Goal: Task Accomplishment & Management: Complete application form

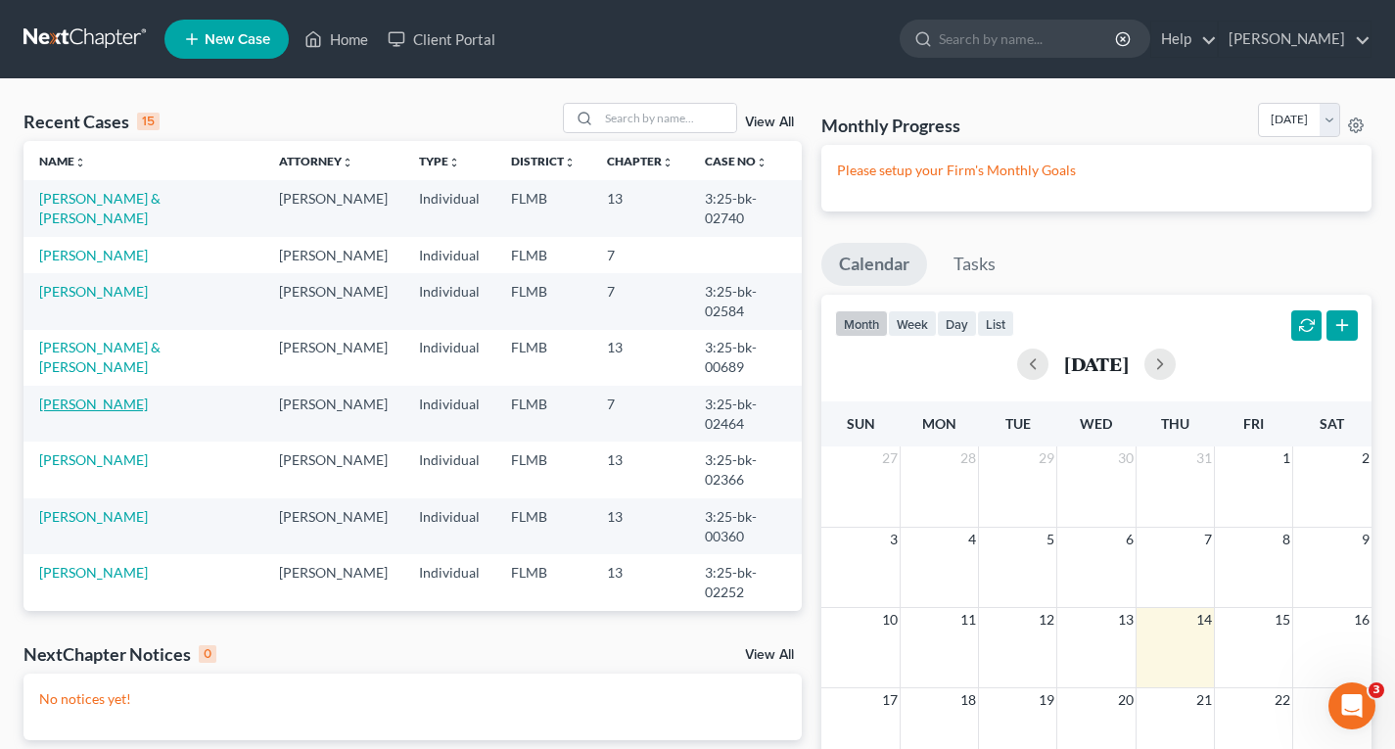
click at [85, 412] on link "[PERSON_NAME]" at bounding box center [93, 404] width 109 height 17
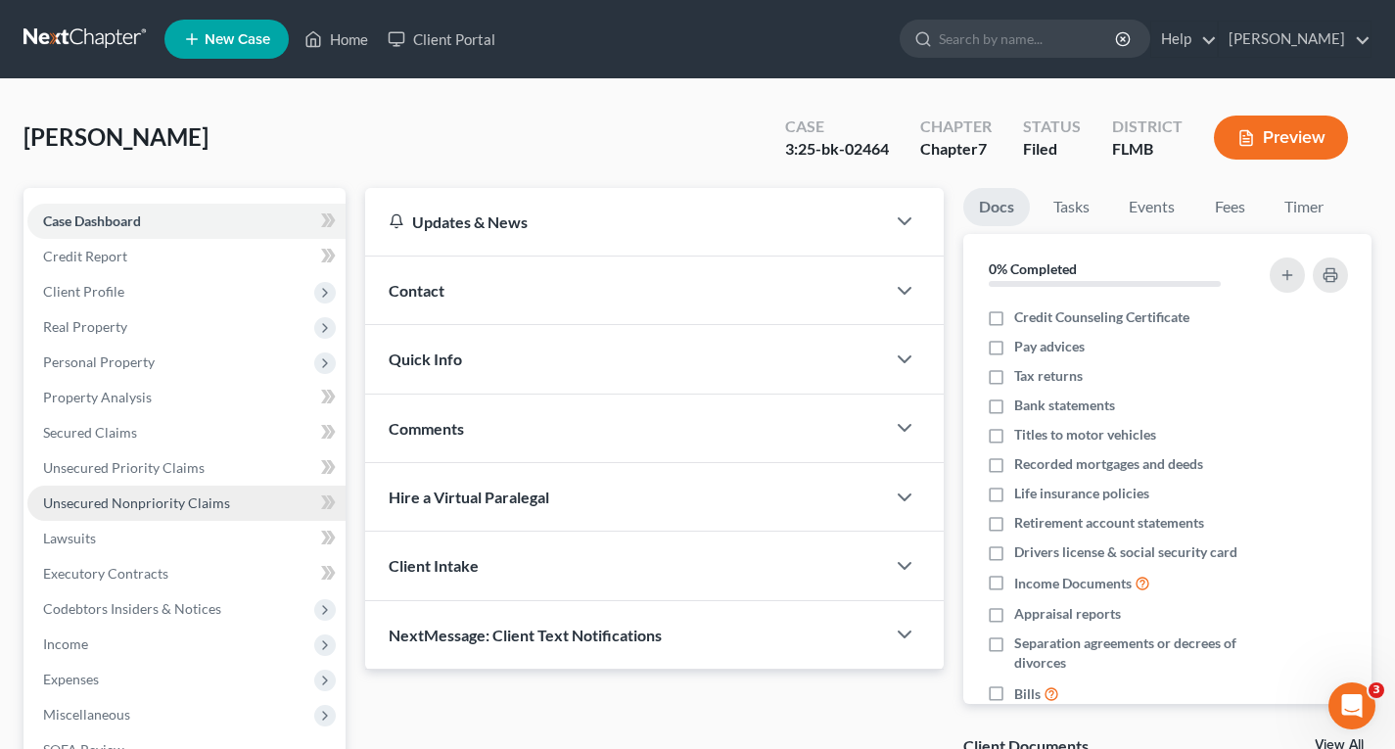
click at [160, 505] on span "Unsecured Nonpriority Claims" at bounding box center [136, 502] width 187 height 17
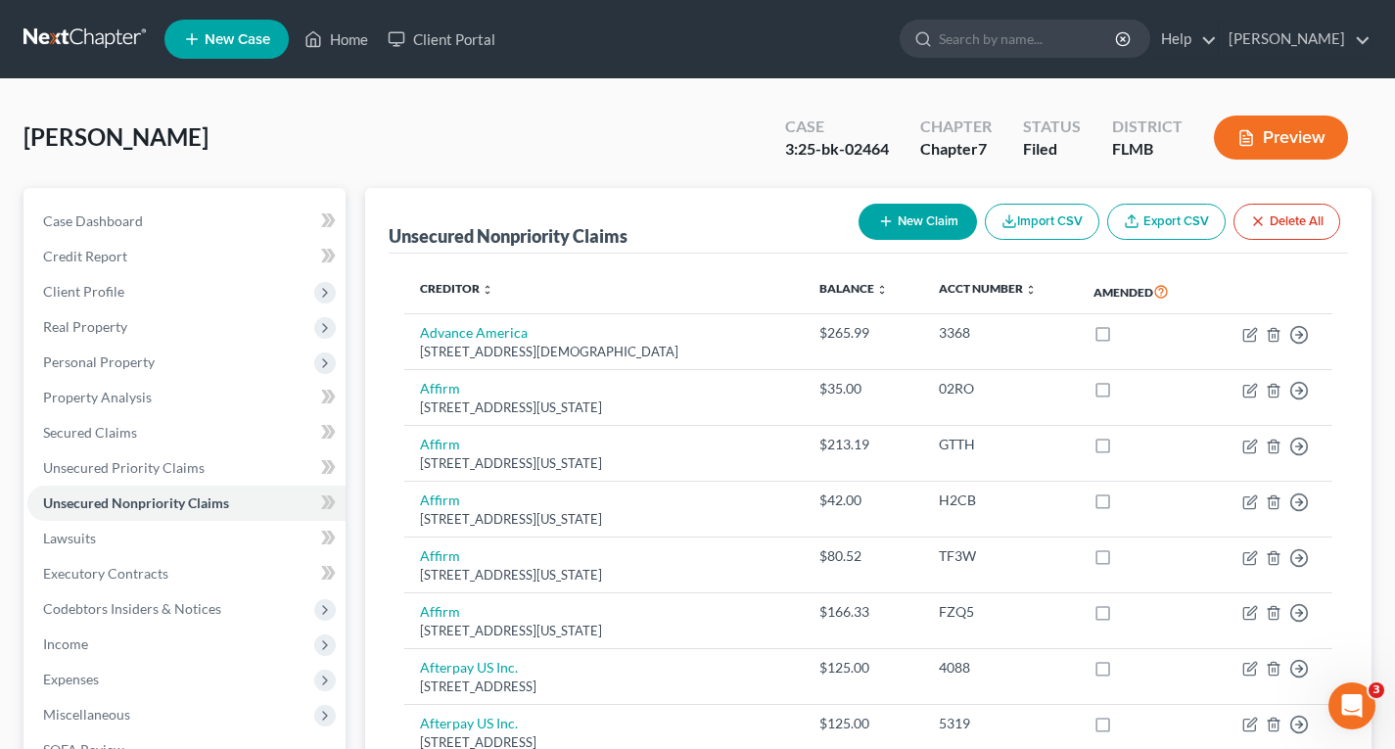
click at [919, 228] on button "New Claim" at bounding box center [918, 222] width 118 height 36
select select "0"
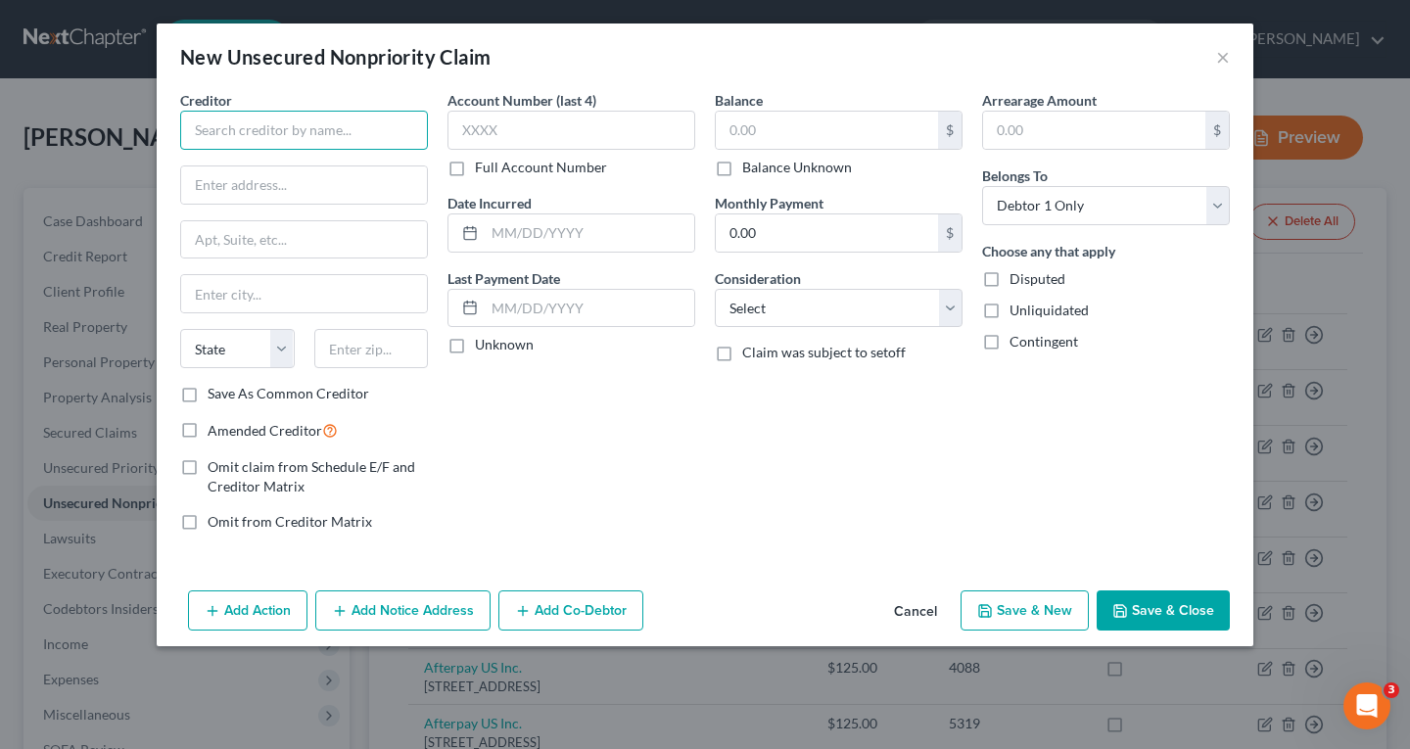
click at [368, 122] on input "text" at bounding box center [304, 130] width 248 height 39
type input "Amendment"
click at [851, 122] on input "text" at bounding box center [827, 130] width 222 height 37
type input "624.69"
click at [1161, 608] on button "Save & Close" at bounding box center [1163, 610] width 133 height 41
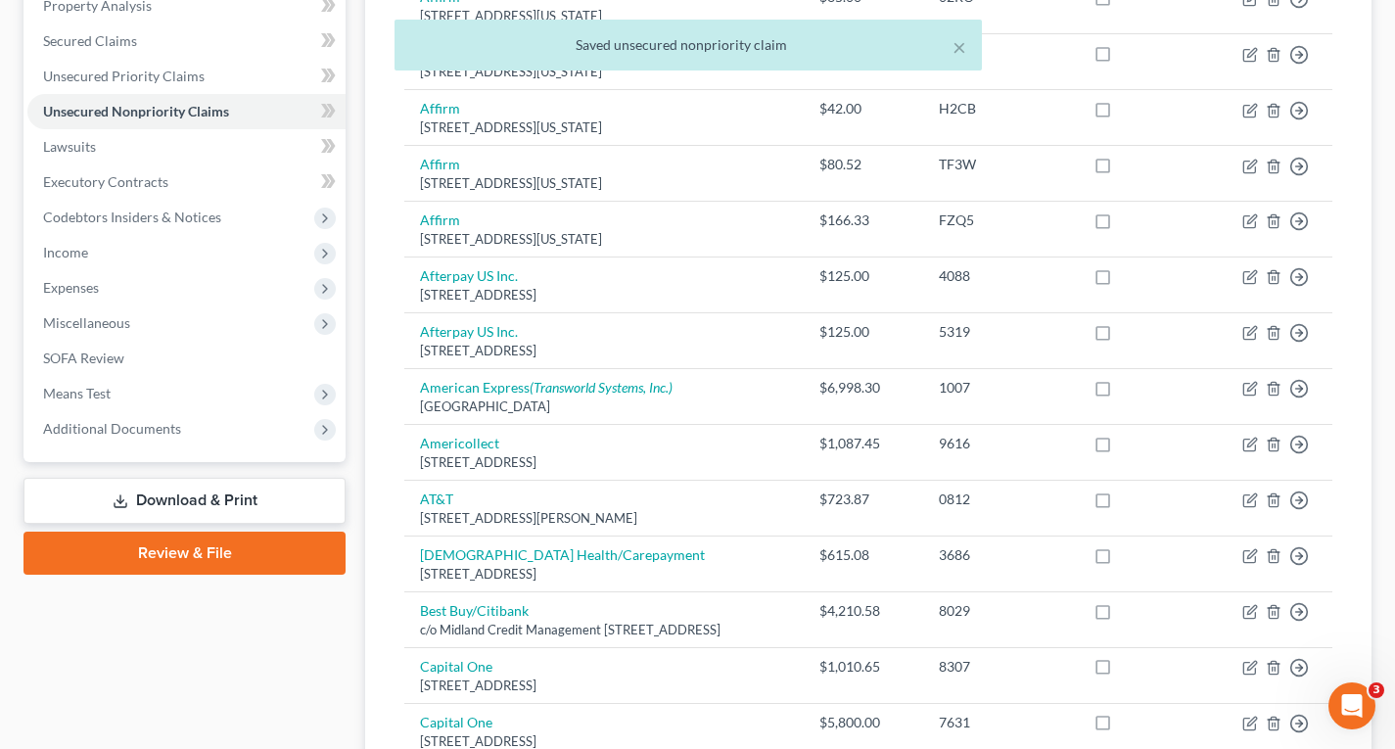
click at [239, 497] on link "Download & Print" at bounding box center [184, 501] width 322 height 46
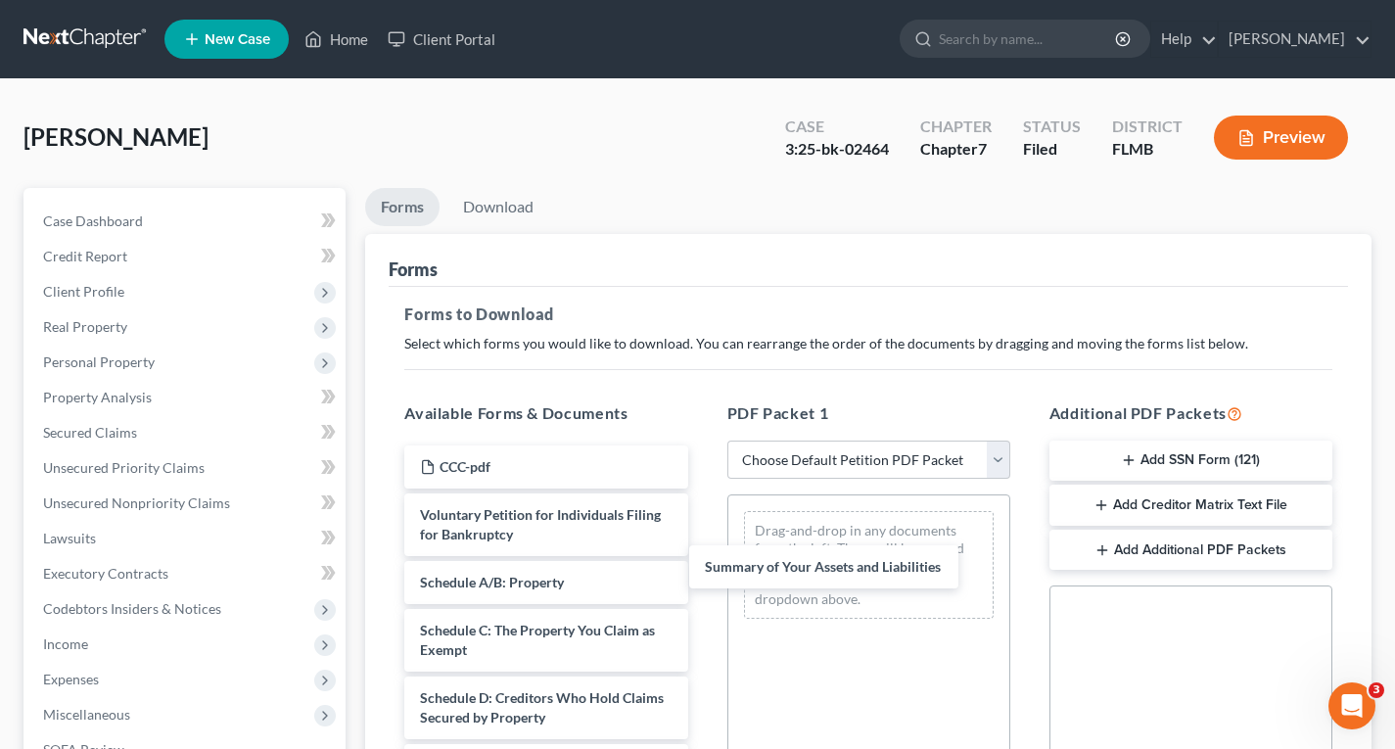
drag, startPoint x: 556, startPoint y: 579, endPoint x: 857, endPoint y: 555, distance: 301.5
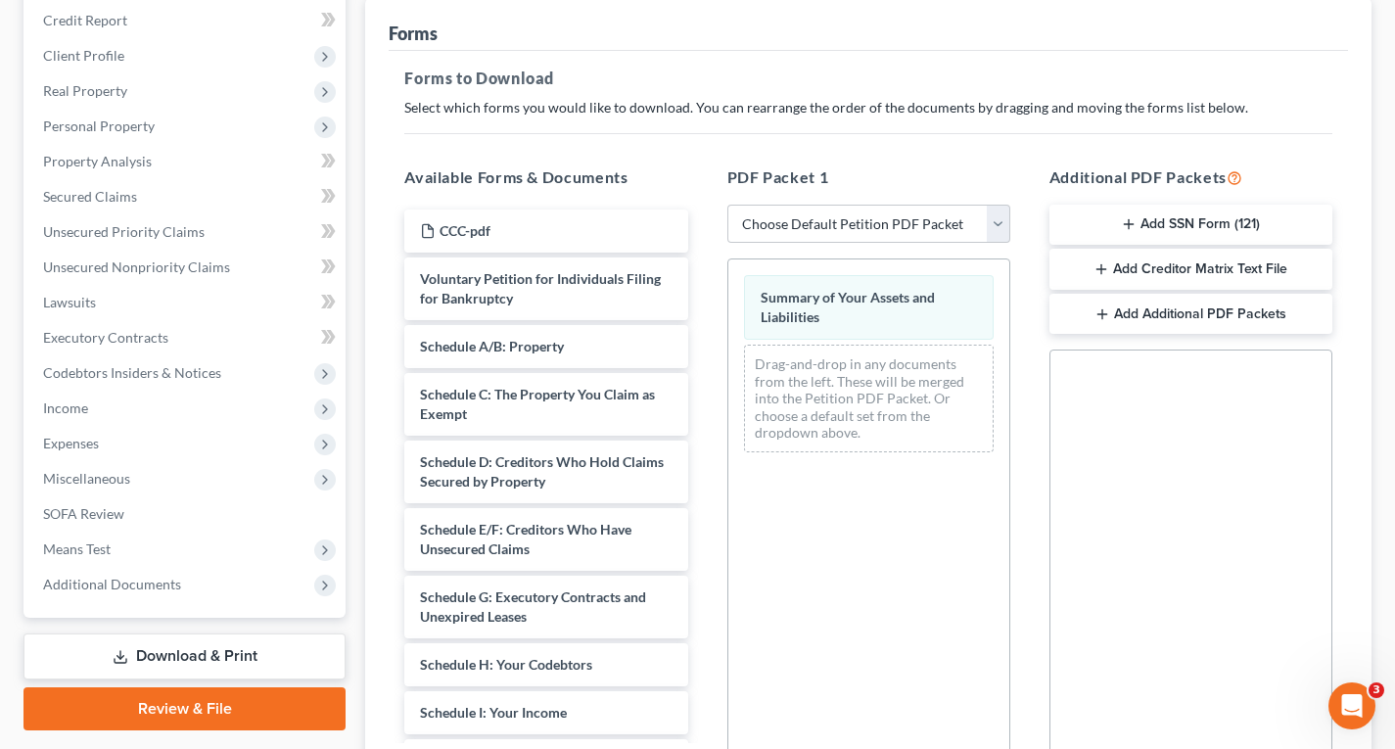
scroll to position [460, 0]
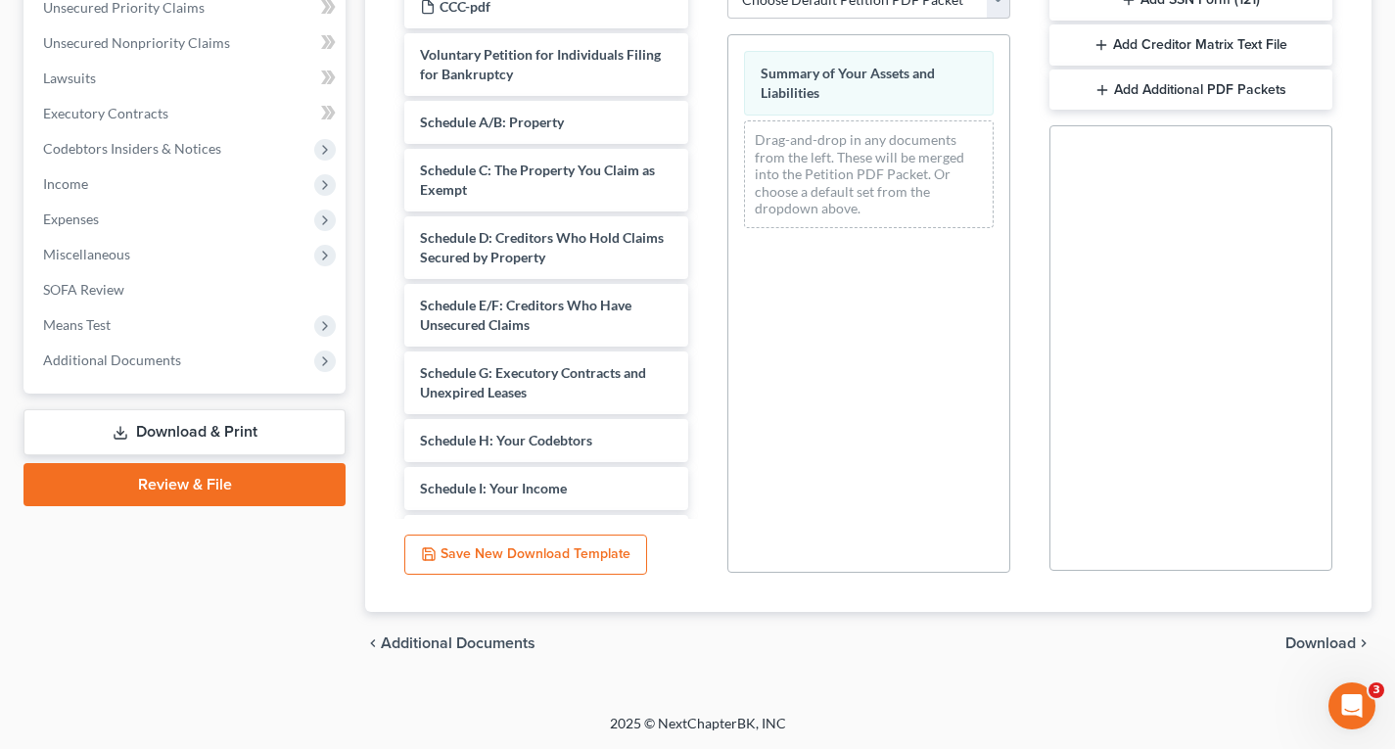
click at [1324, 639] on span "Download" at bounding box center [1321, 643] width 70 height 16
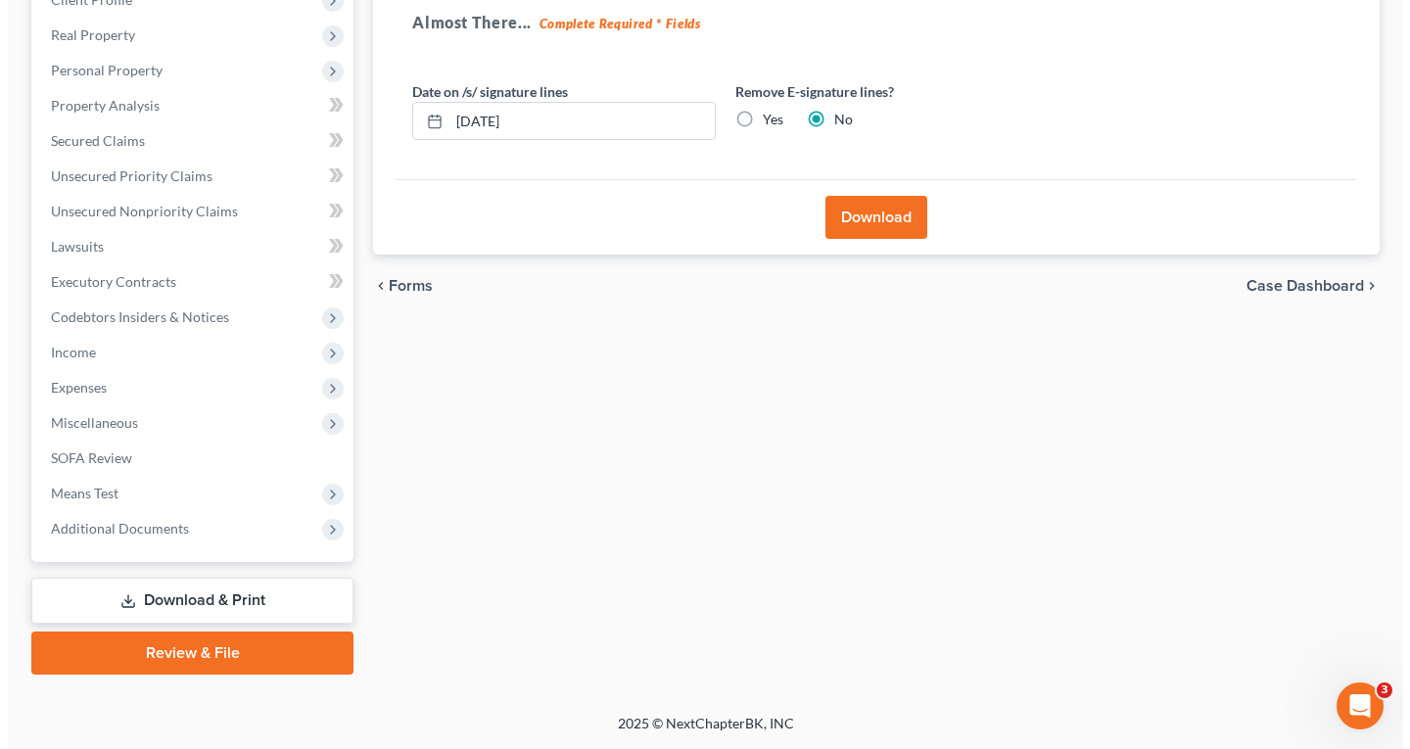
scroll to position [292, 0]
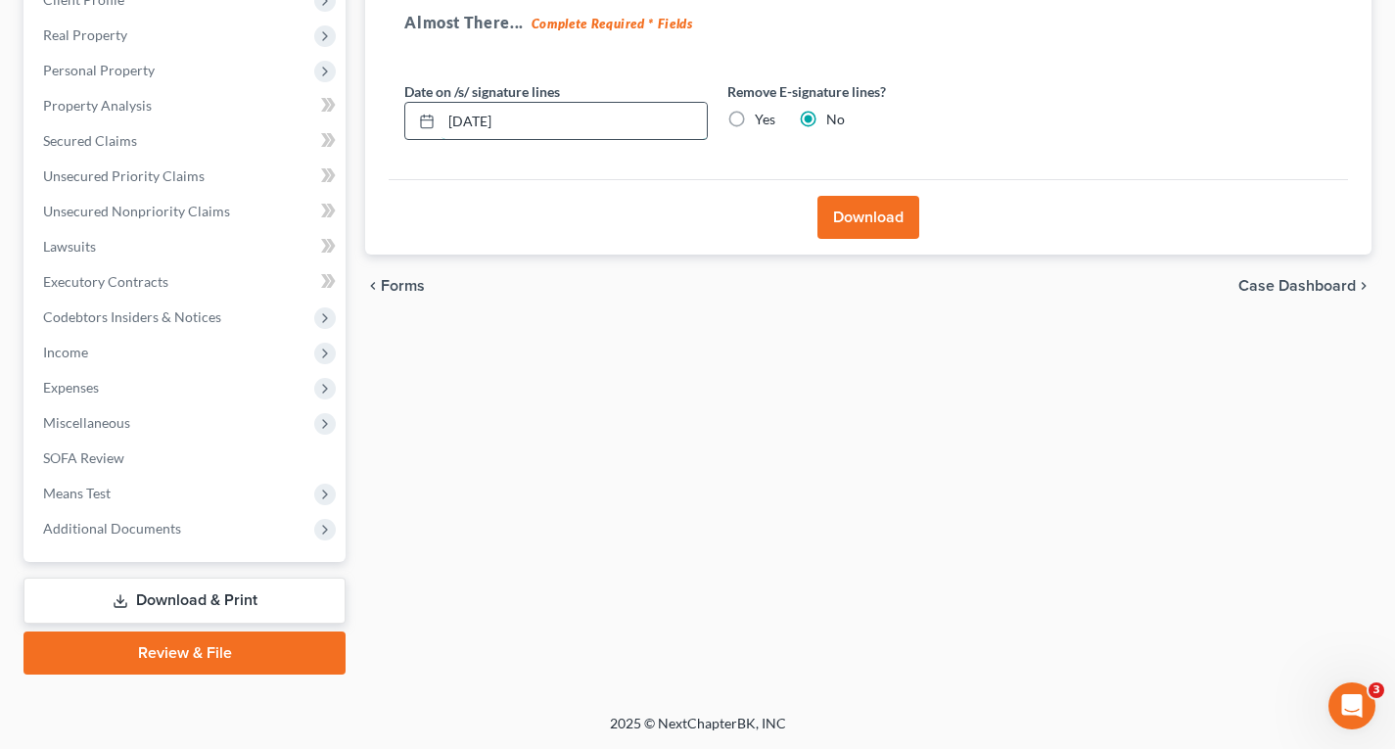
click at [577, 123] on input "[DATE]" at bounding box center [574, 121] width 265 height 37
click at [576, 123] on input "[DATE]" at bounding box center [574, 121] width 265 height 37
click at [755, 117] on label "Yes" at bounding box center [765, 120] width 21 height 20
click at [763, 117] on input "Yes" at bounding box center [769, 116] width 13 height 13
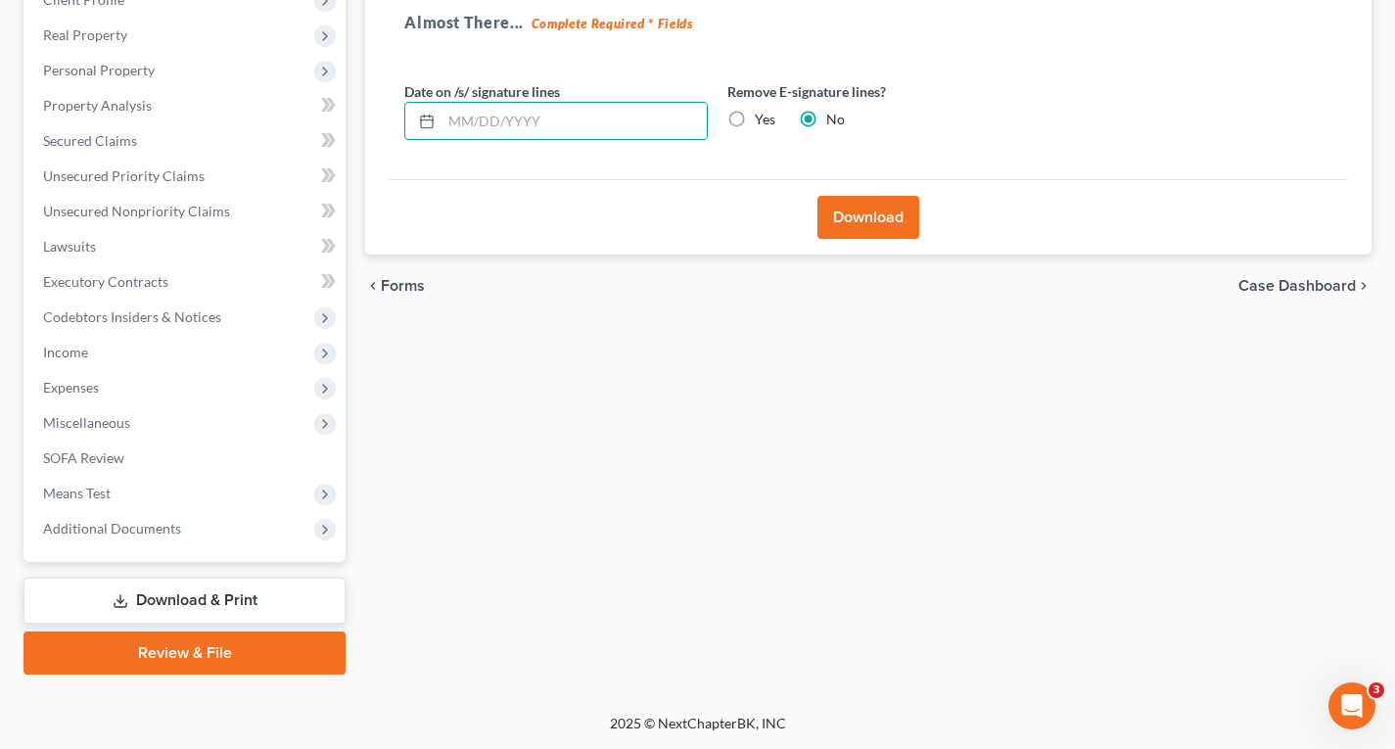
radio input "true"
radio input "false"
click at [851, 208] on button "Download" at bounding box center [869, 217] width 102 height 43
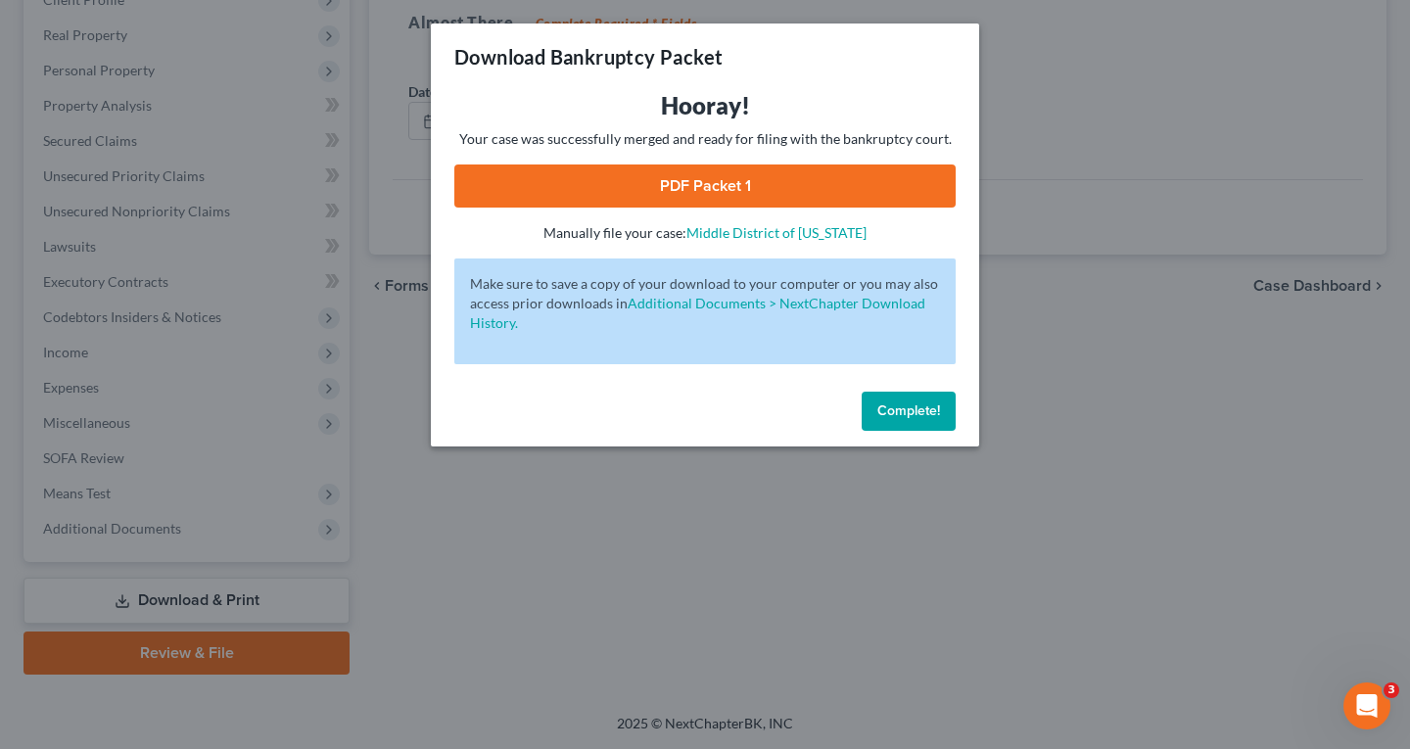
click at [811, 182] on link "PDF Packet 1" at bounding box center [704, 185] width 501 height 43
